Goal: Task Accomplishment & Management: Complete application form

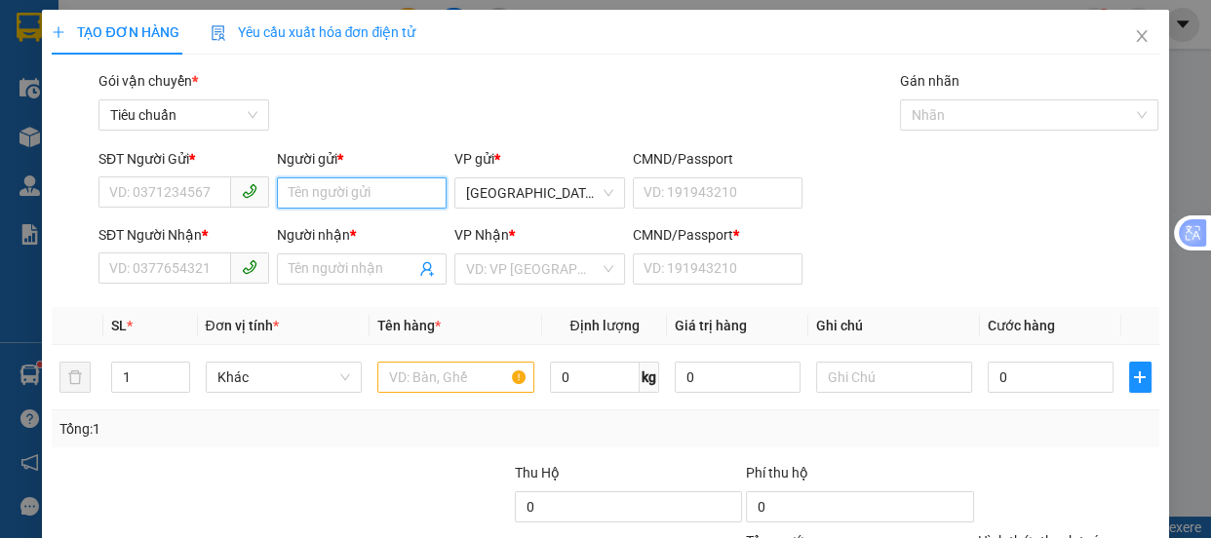
click at [335, 190] on input "Người gửi *" at bounding box center [362, 193] width 171 height 31
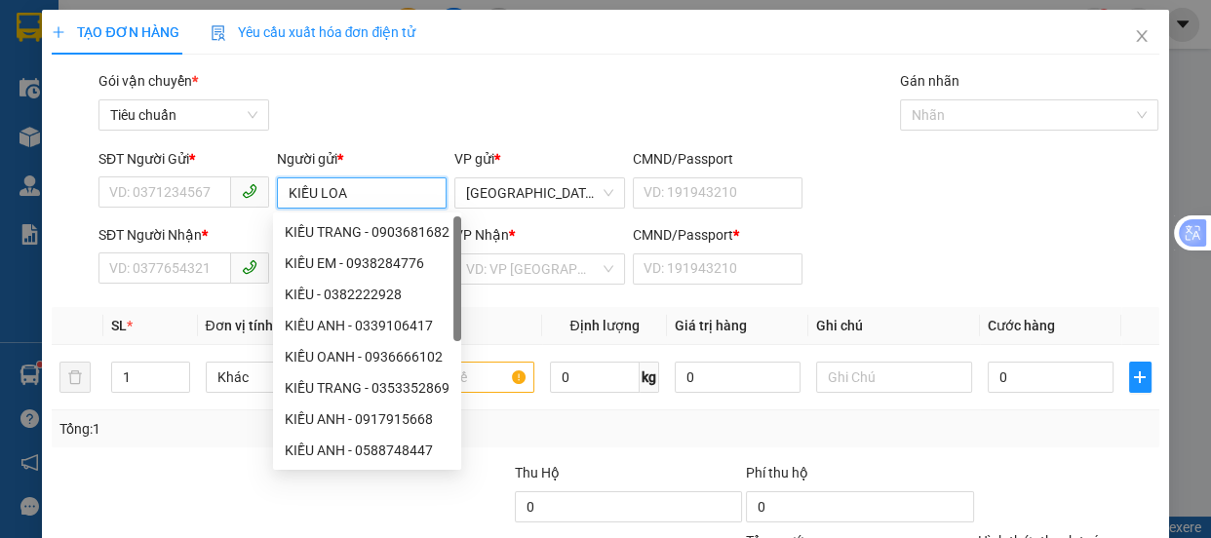
type input "KIỀU LOAN"
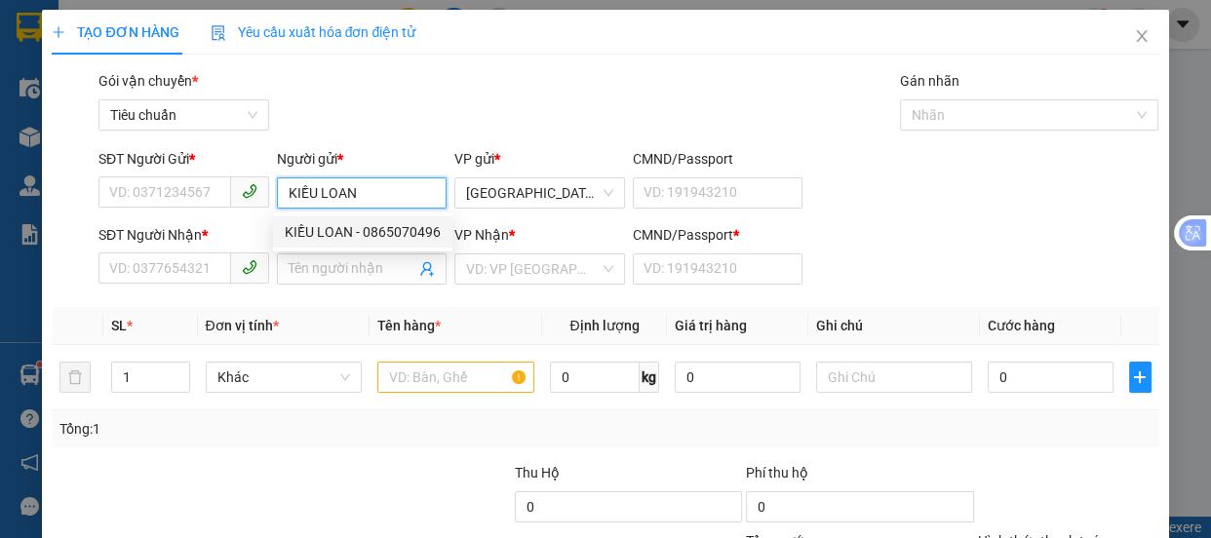
click at [383, 233] on div "KIỀU LOAN - 0865070496" at bounding box center [363, 231] width 156 height 21
type input "0865070496"
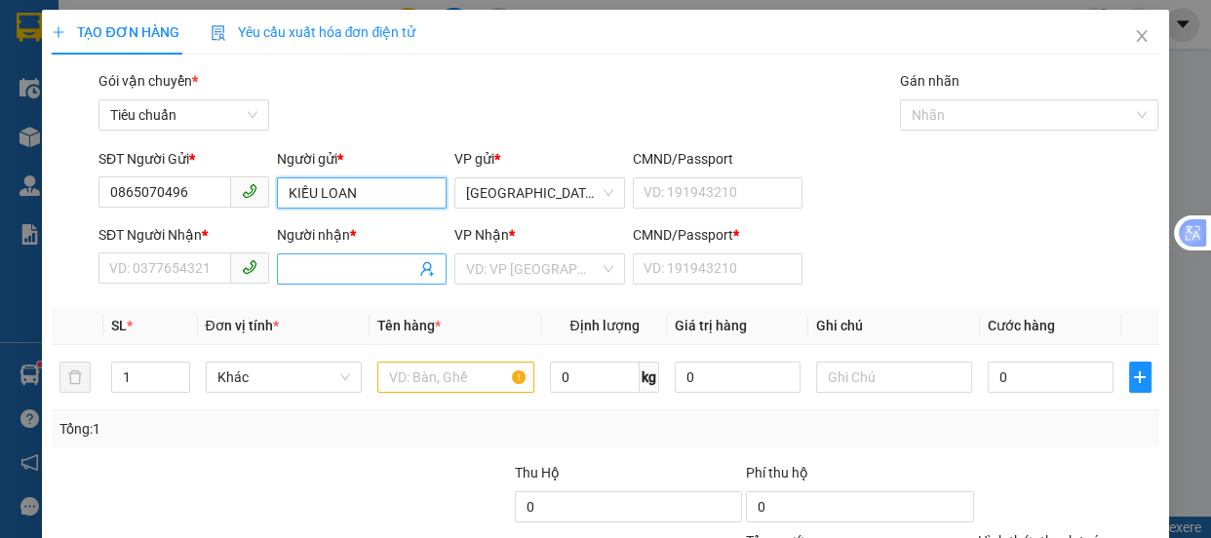
type input "KIỀU LOAN"
click at [307, 275] on input "Người nhận *" at bounding box center [353, 268] width 128 height 21
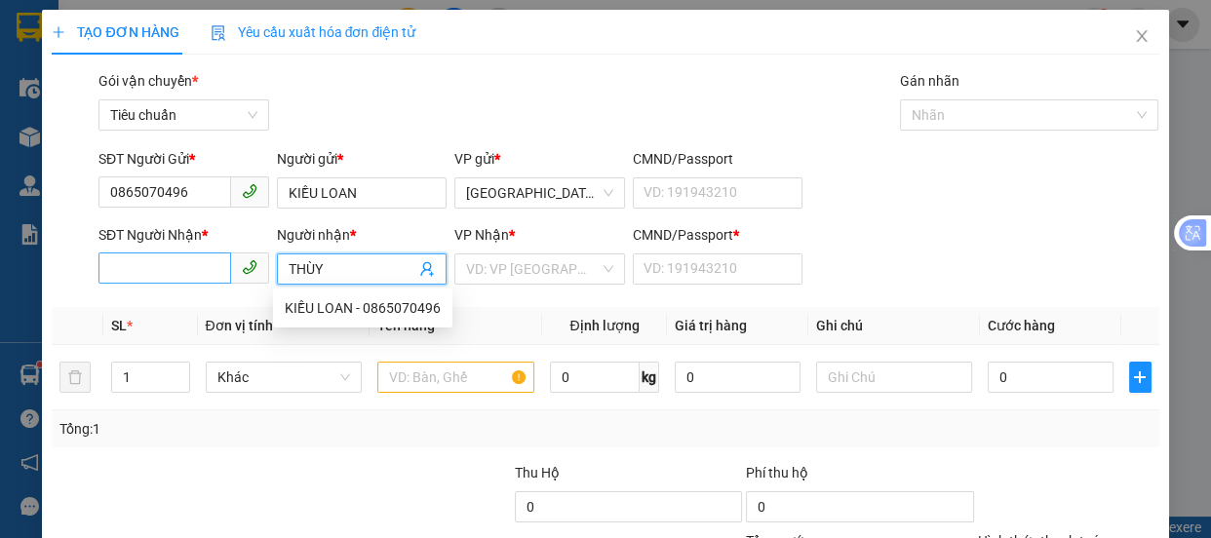
type input "THÙY"
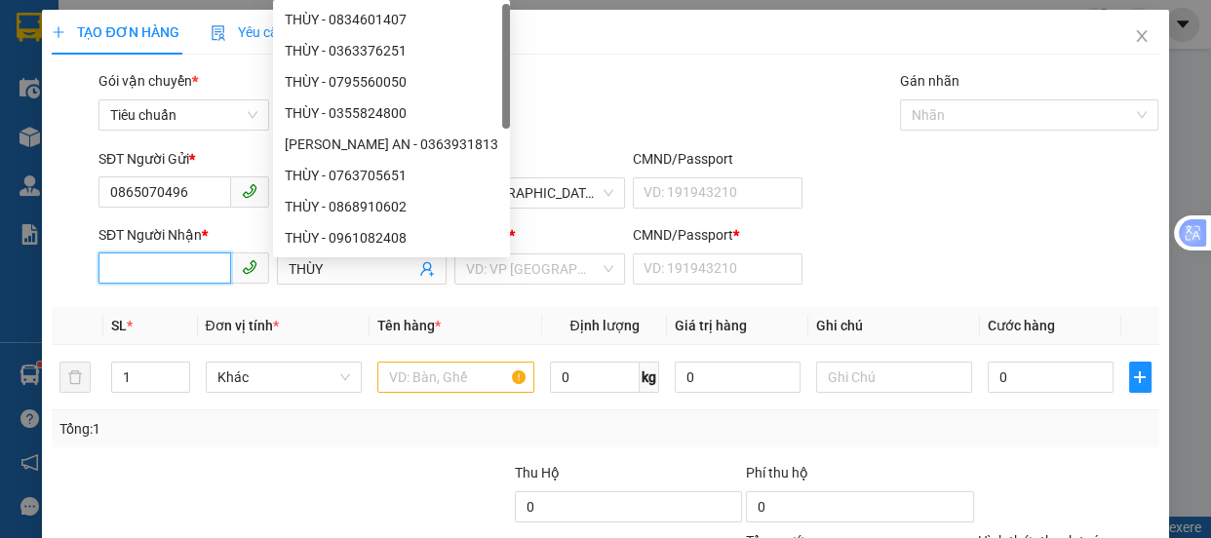
click at [157, 273] on input "SĐT Người Nhận *" at bounding box center [165, 268] width 133 height 31
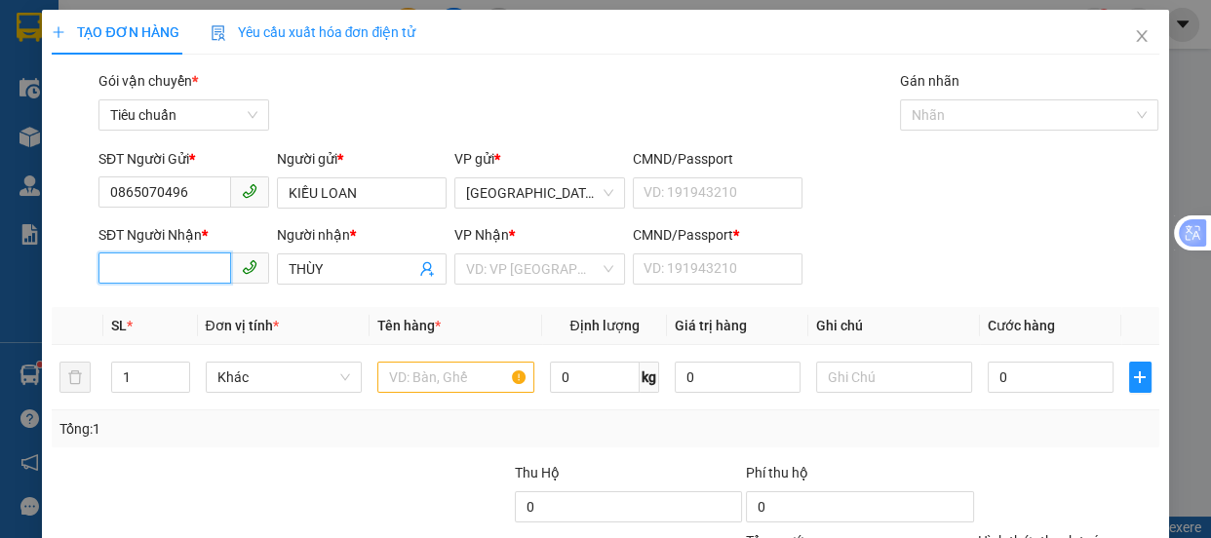
click at [160, 262] on input "SĐT Người Nhận *" at bounding box center [165, 268] width 133 height 31
click at [150, 307] on div "0337253267 - THÙY" at bounding box center [181, 307] width 145 height 21
type input "0337253267"
type input "A"
type input "70.000"
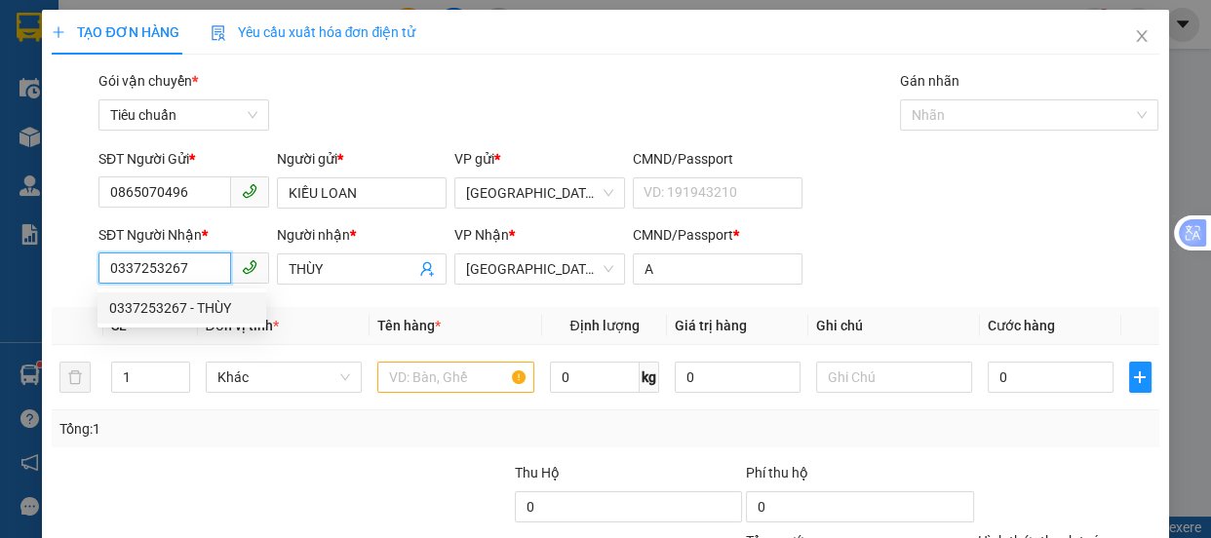
type input "70.000"
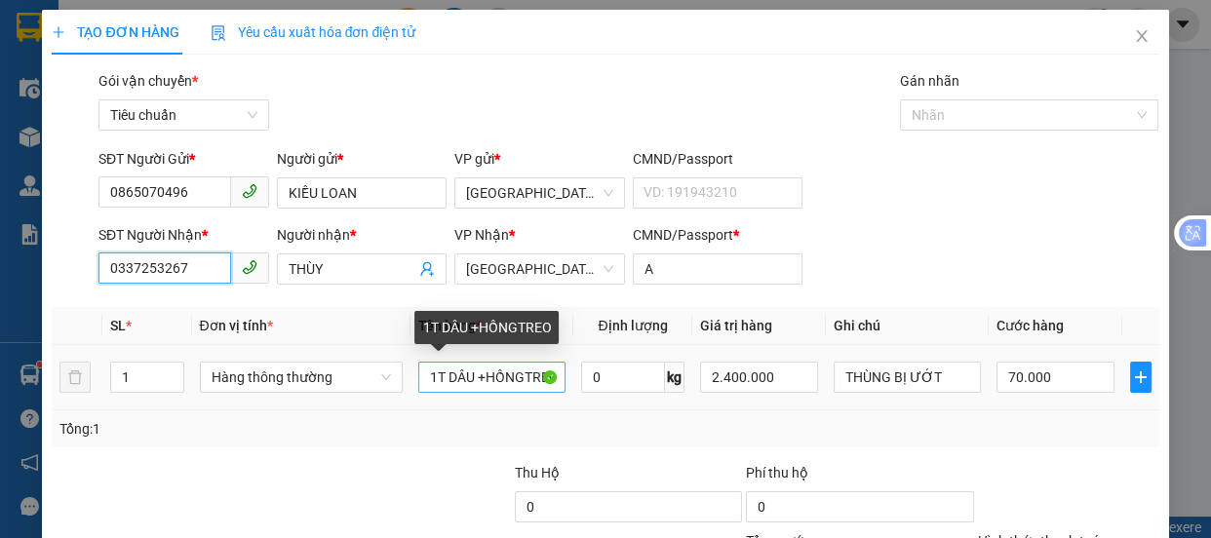
type input "0337253267"
drag, startPoint x: 548, startPoint y: 381, endPoint x: 361, endPoint y: 371, distance: 187.6
click at [370, 379] on tr "1 Hàng thông thường 1T DÂU +HỒNGTREO 0 kg 2.400.000 THÙNG BỊ ƯỚT 70.000" at bounding box center [605, 377] width 1107 height 65
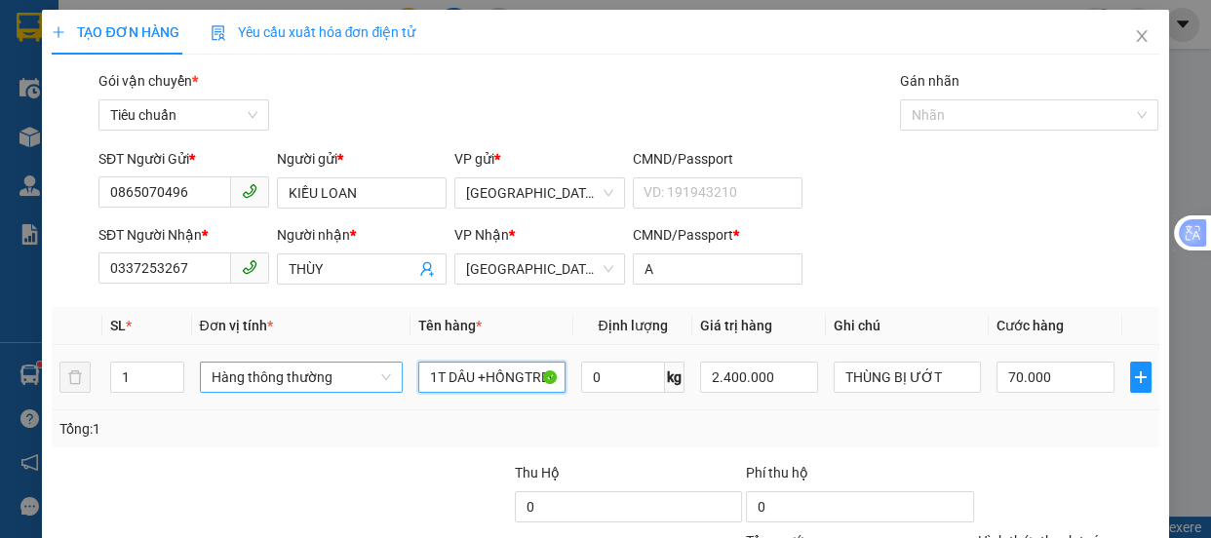
type input "O"
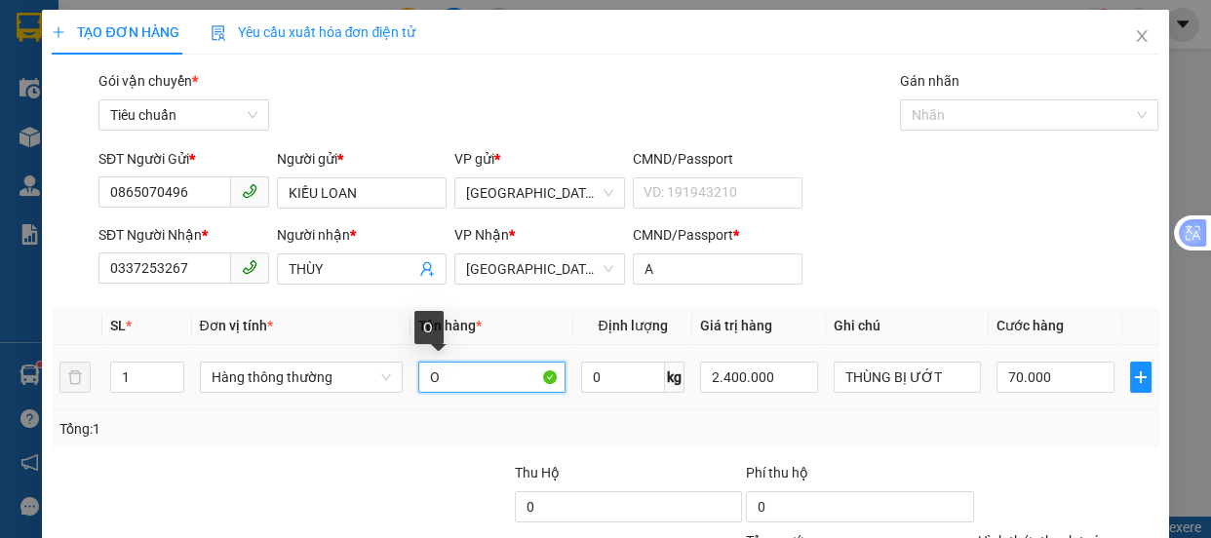
click at [443, 380] on input "O" at bounding box center [491, 377] width 147 height 31
type input "1 GIỎ"
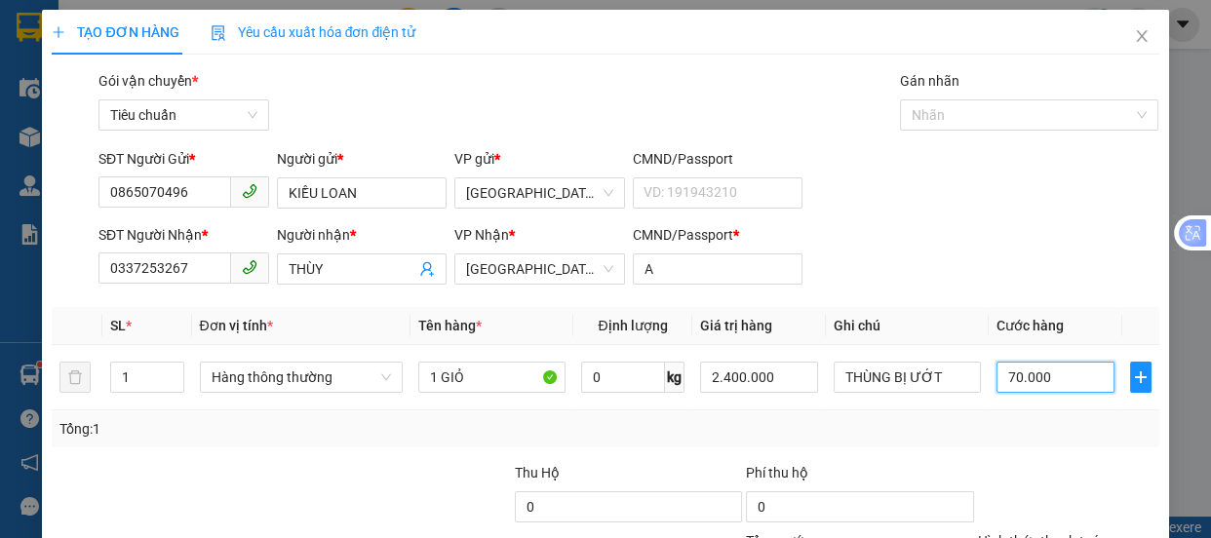
type input "3"
type input "30"
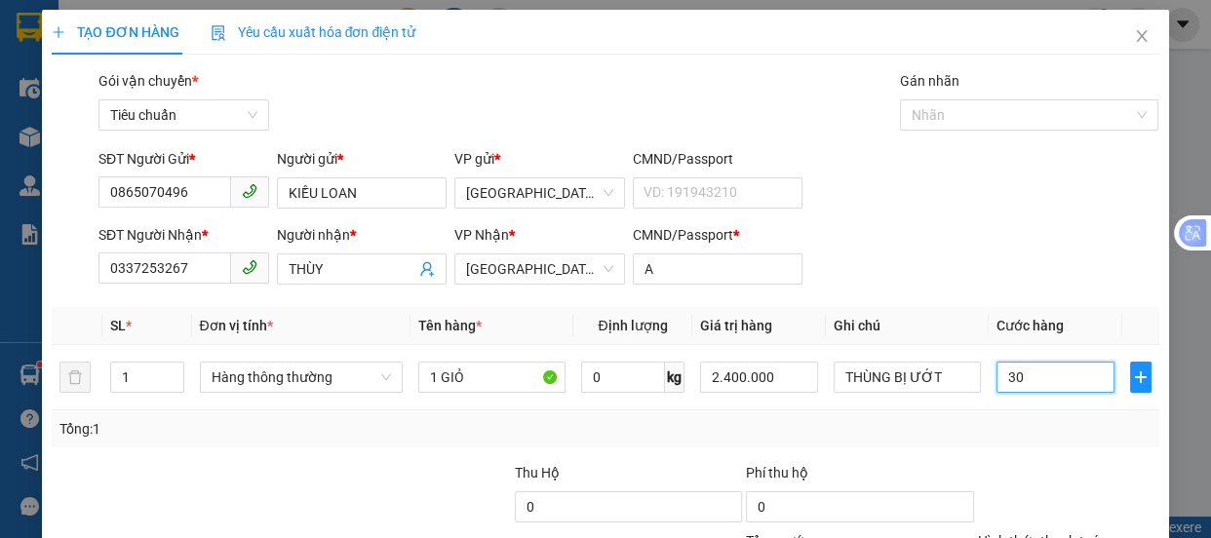
type input "30"
type input "30.000"
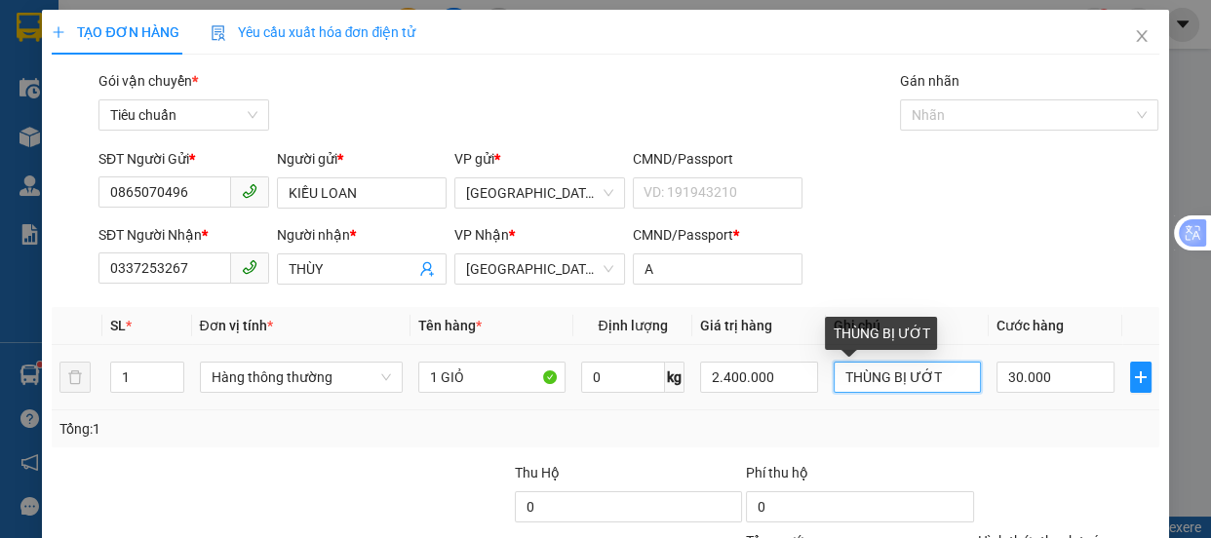
drag, startPoint x: 938, startPoint y: 380, endPoint x: 0, endPoint y: 472, distance: 942.7
click at [68, 475] on div "Transit Pickup Surcharge Ids Transit Deliver Surcharge Ids Transit Deliver Surc…" at bounding box center [605, 376] width 1107 height 613
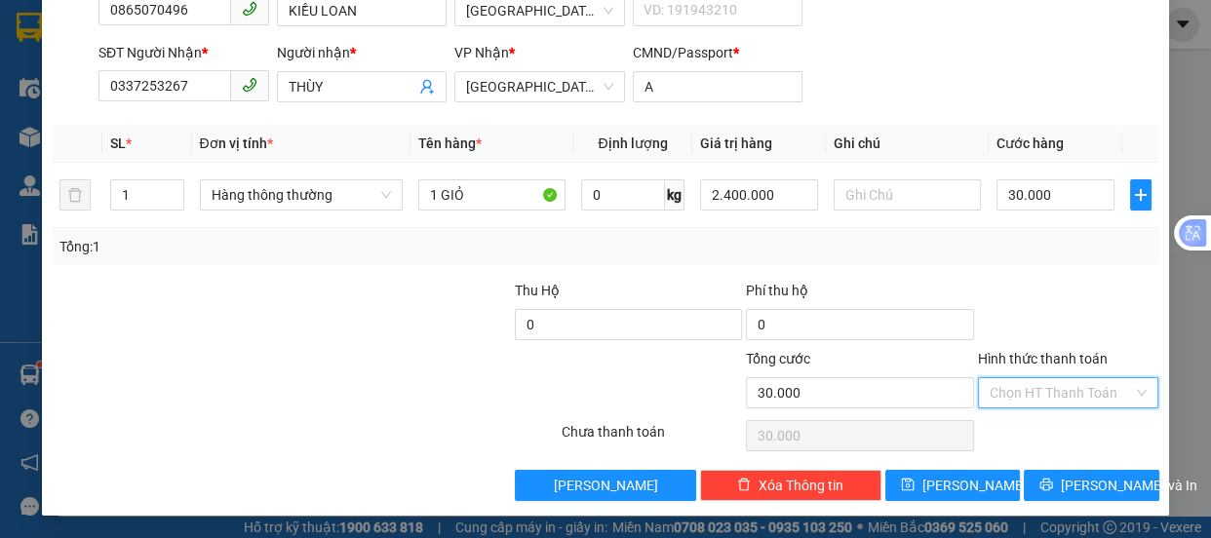
drag, startPoint x: 1009, startPoint y: 396, endPoint x: 1005, endPoint y: 302, distance: 93.8
click at [1009, 394] on input "Hình thức thanh toán" at bounding box center [1062, 392] width 144 height 29
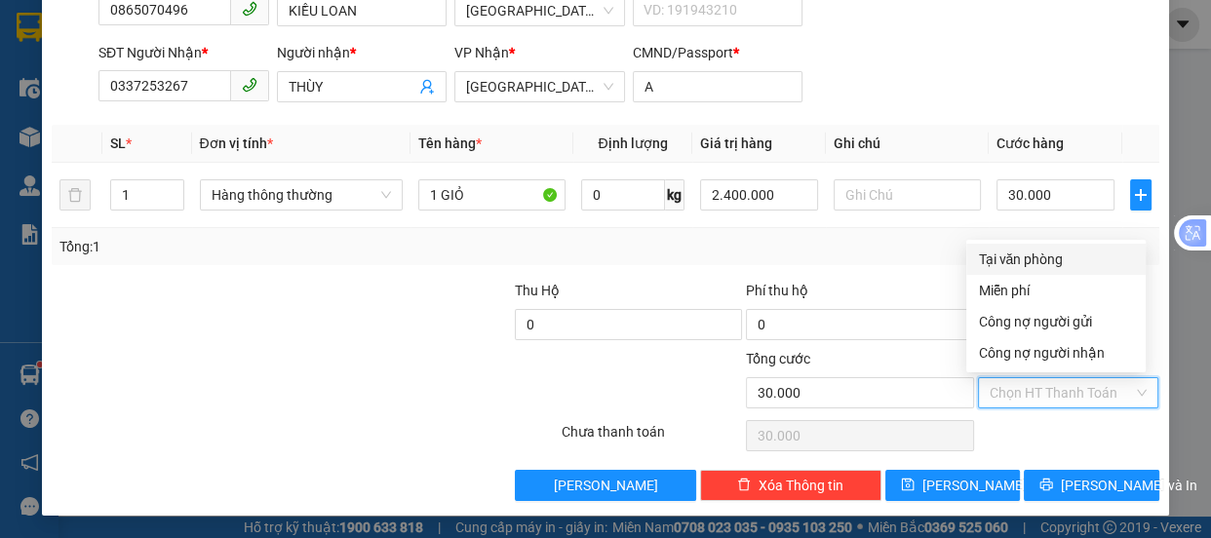
click at [1002, 263] on div "Tại văn phòng" at bounding box center [1056, 259] width 156 height 21
type input "0"
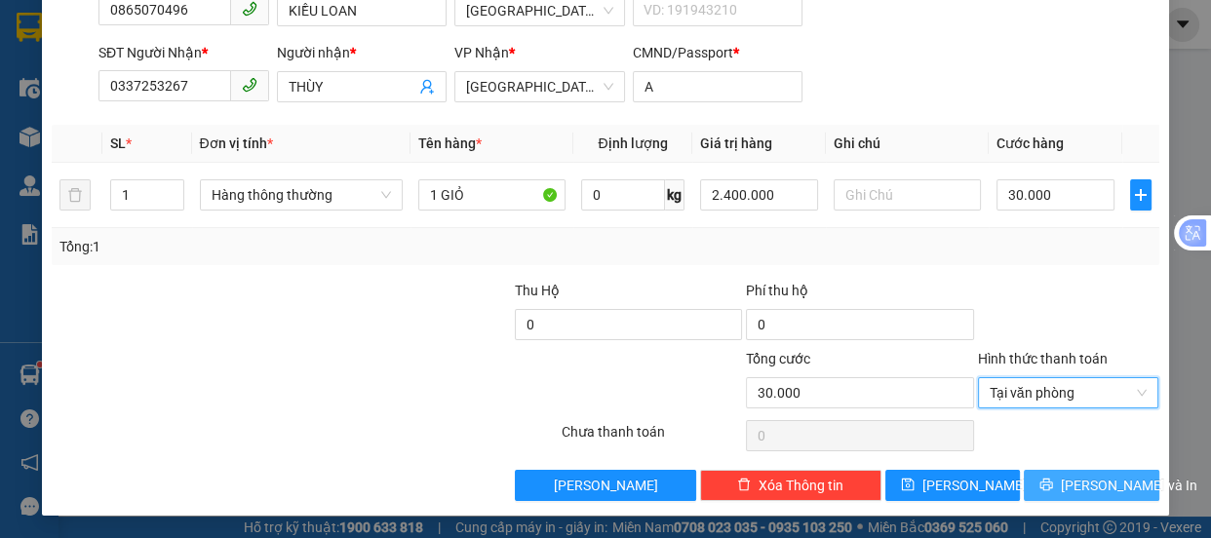
click at [1087, 482] on span "[PERSON_NAME] và In" at bounding box center [1129, 485] width 137 height 21
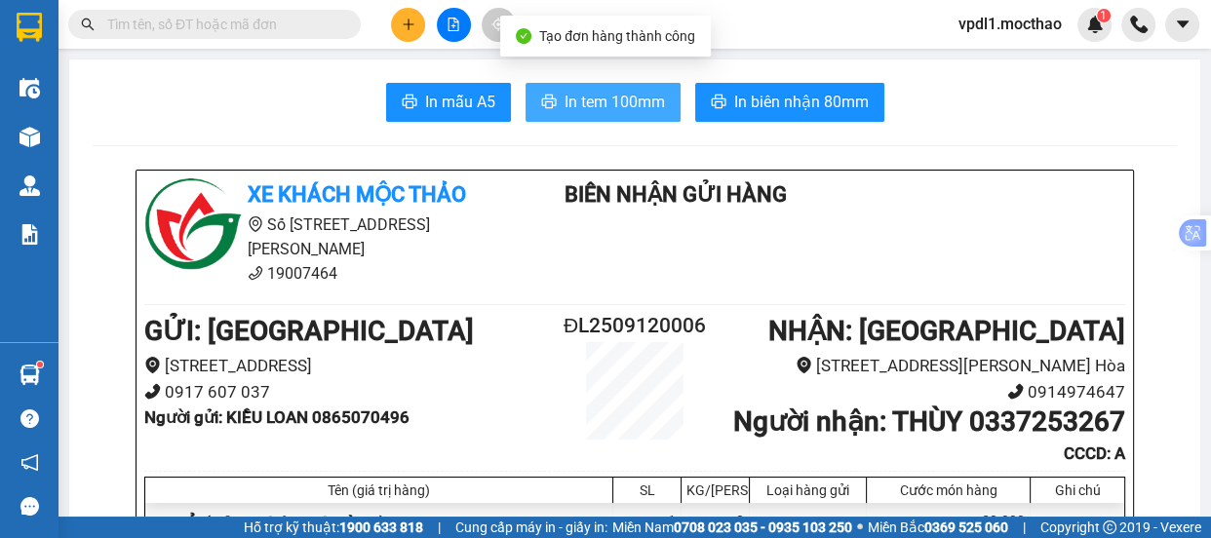
click at [565, 101] on span "In tem 100mm" at bounding box center [615, 102] width 100 height 24
